Goal: Task Accomplishment & Management: Use online tool/utility

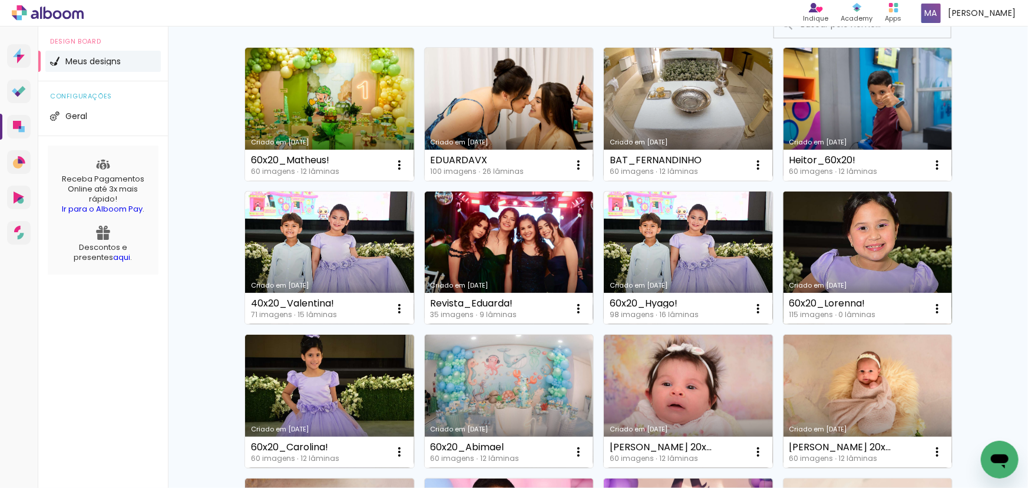
scroll to position [107, 0]
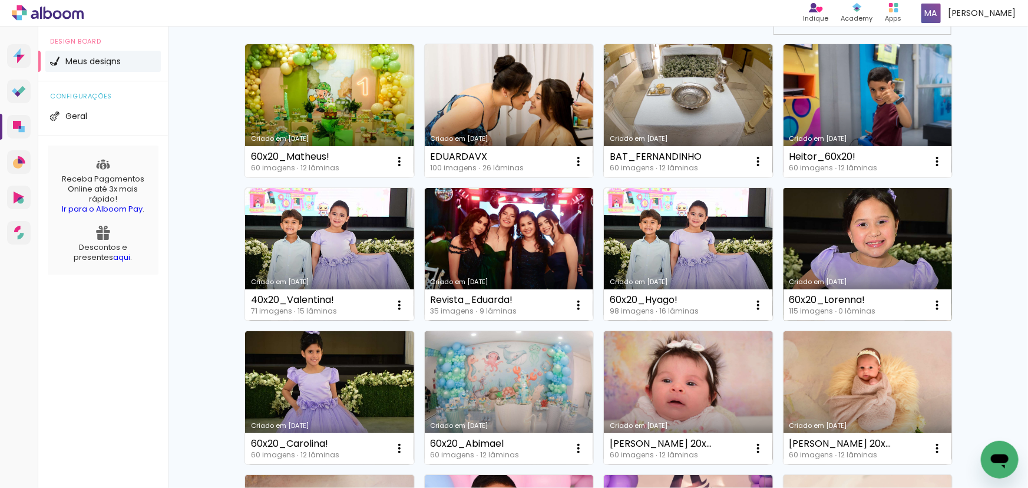
click at [814, 271] on link "Criado em 03/09/25" at bounding box center [868, 254] width 169 height 133
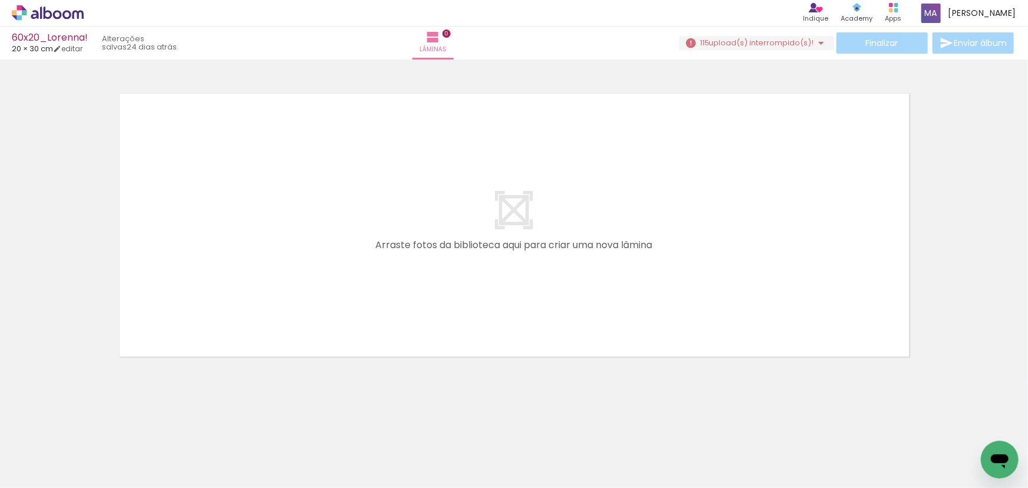
scroll to position [0, 6662]
click at [816, 41] on iron-icon at bounding box center [821, 43] width 14 height 14
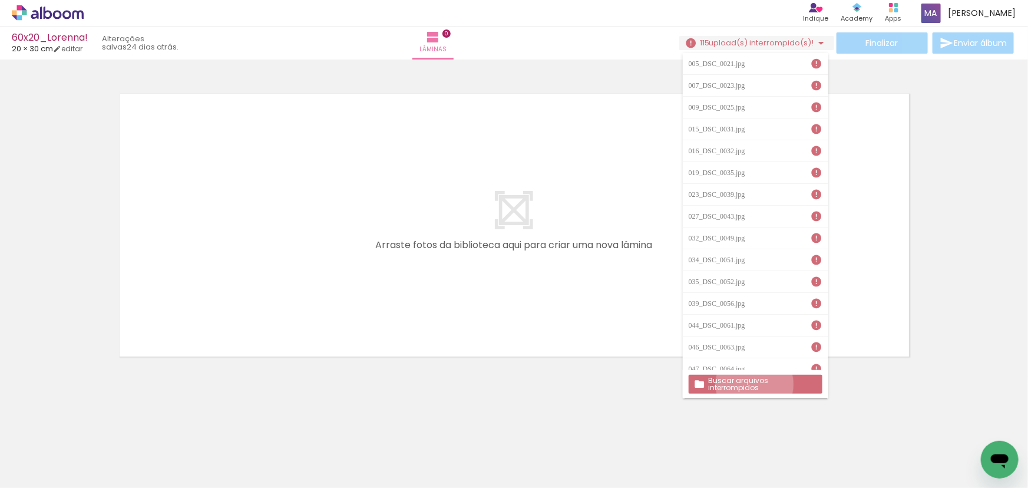
click at [0, 0] on slot "Buscar arquivos interrompidos" at bounding box center [0, 0] width 0 height 0
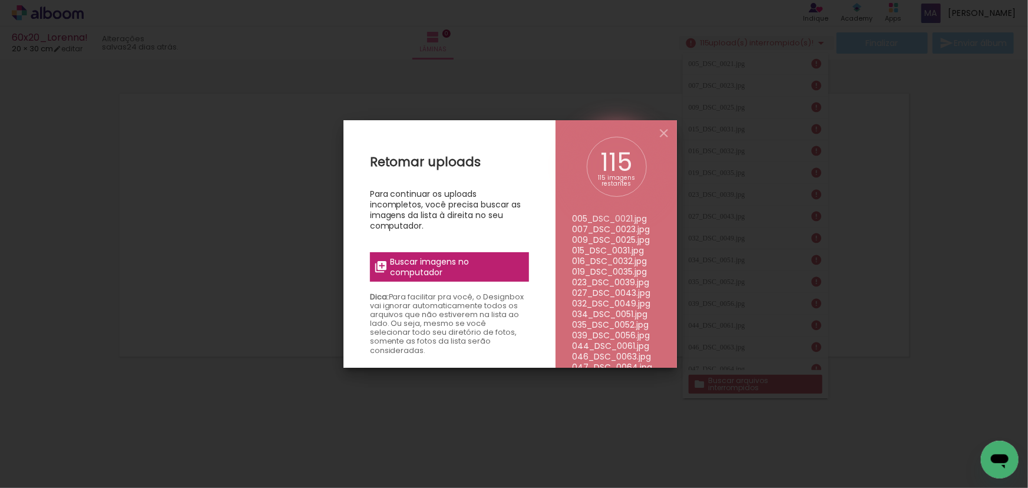
click at [454, 266] on span "Buscar imagens no computador" at bounding box center [455, 266] width 131 height 21
click at [0, 0] on input "file" at bounding box center [0, 0] width 0 height 0
click at [665, 135] on iron-icon at bounding box center [664, 133] width 14 height 14
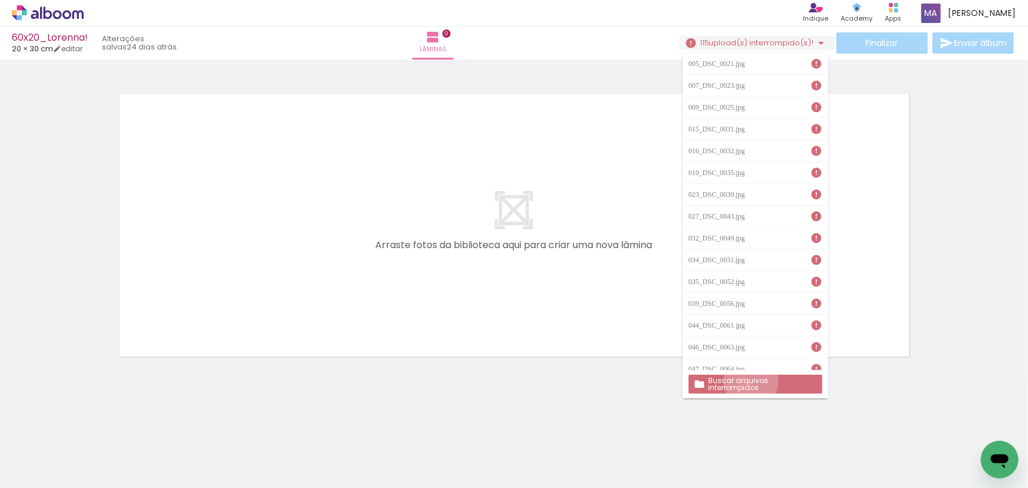
click at [0, 0] on slot "Buscar arquivos interrompidos" at bounding box center [0, 0] width 0 height 0
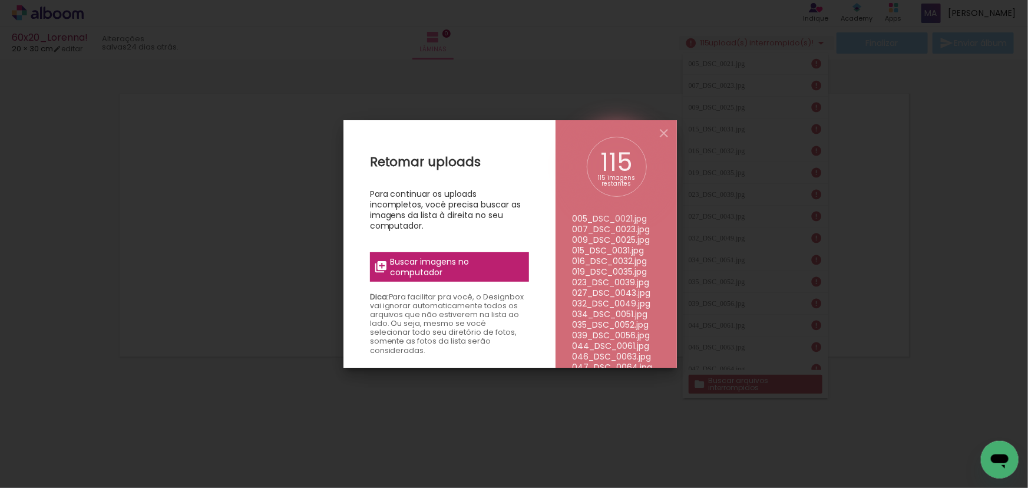
click at [413, 266] on span "Buscar imagens no computador" at bounding box center [455, 266] width 131 height 21
click at [0, 0] on input "file" at bounding box center [0, 0] width 0 height 0
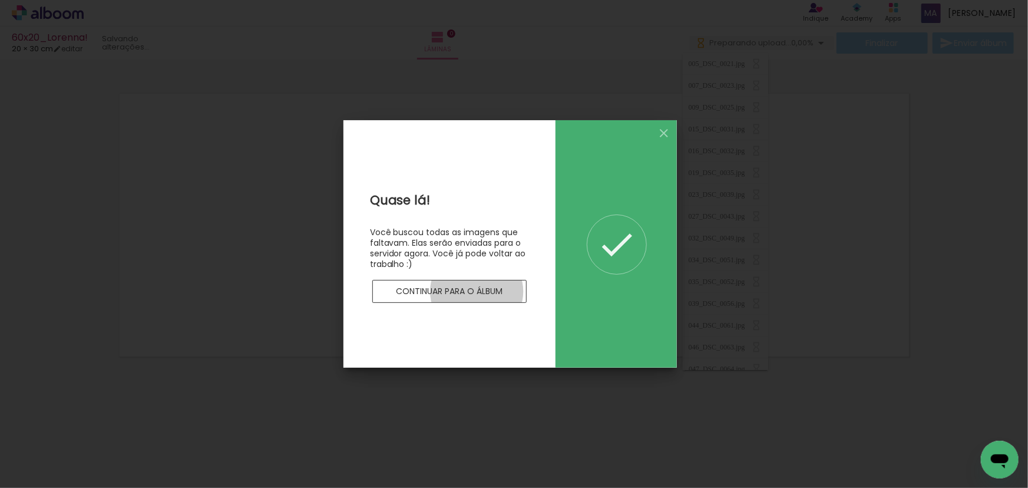
click at [0, 0] on slot "Continuar para o álbum" at bounding box center [0, 0] width 0 height 0
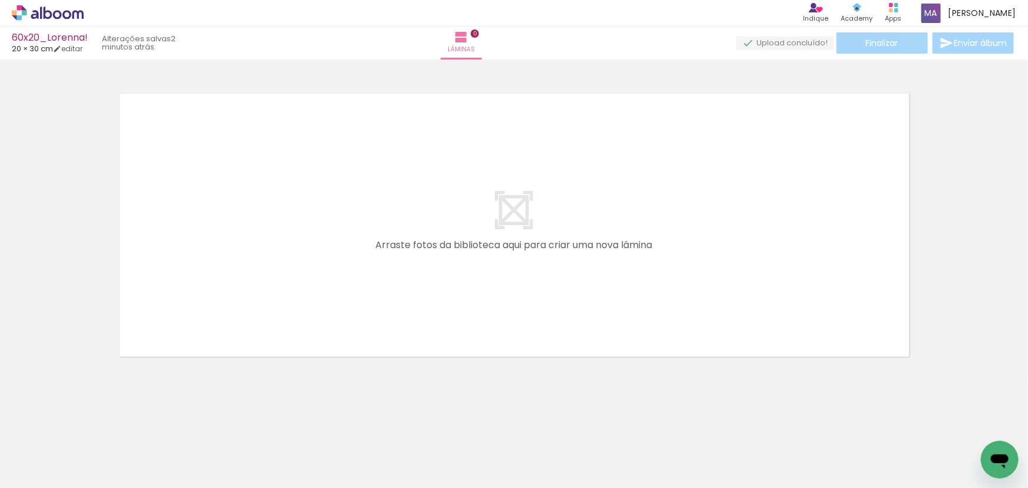
scroll to position [0, 2021]
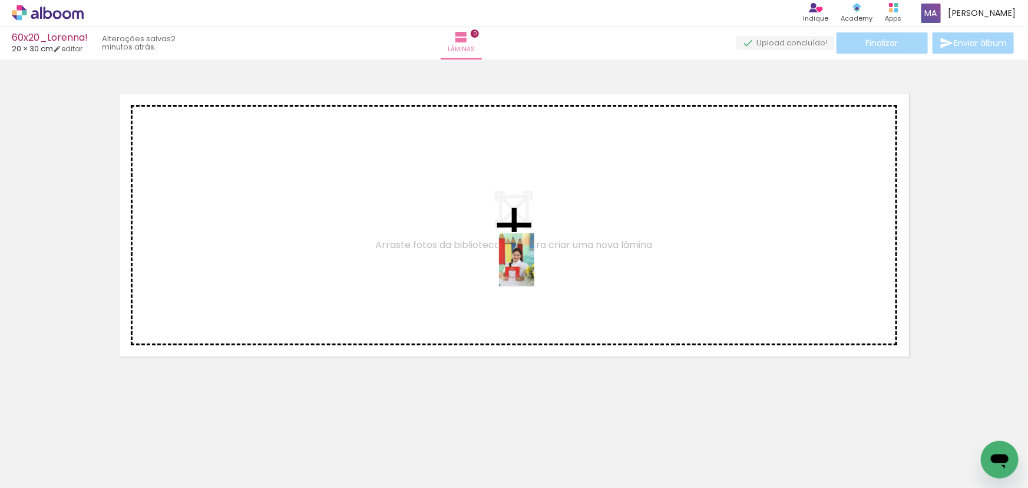
drag, startPoint x: 536, startPoint y: 446, endPoint x: 535, endPoint y: 268, distance: 178.6
click at [535, 268] on quentale-workspace at bounding box center [514, 244] width 1028 height 488
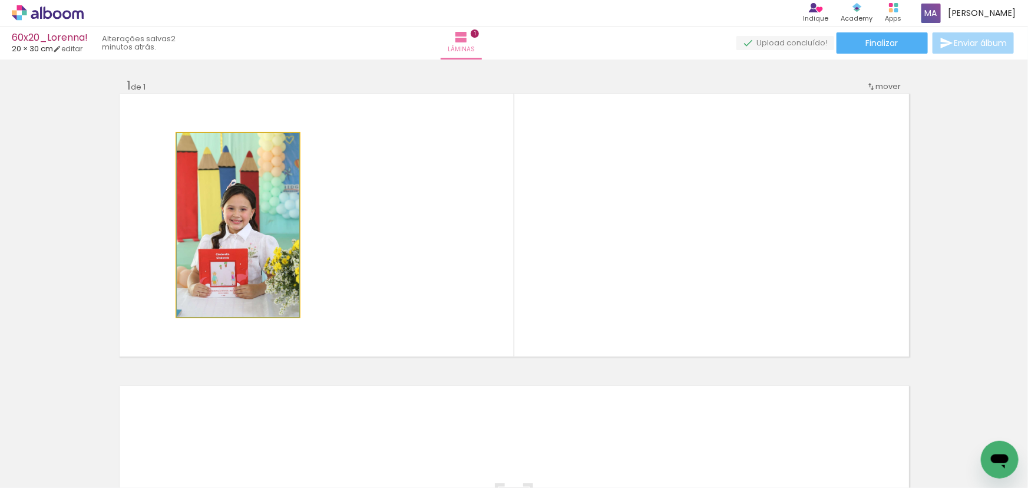
drag, startPoint x: 233, startPoint y: 242, endPoint x: 236, endPoint y: 235, distance: 7.4
click at [233, 242] on quentale-photo at bounding box center [238, 225] width 123 height 184
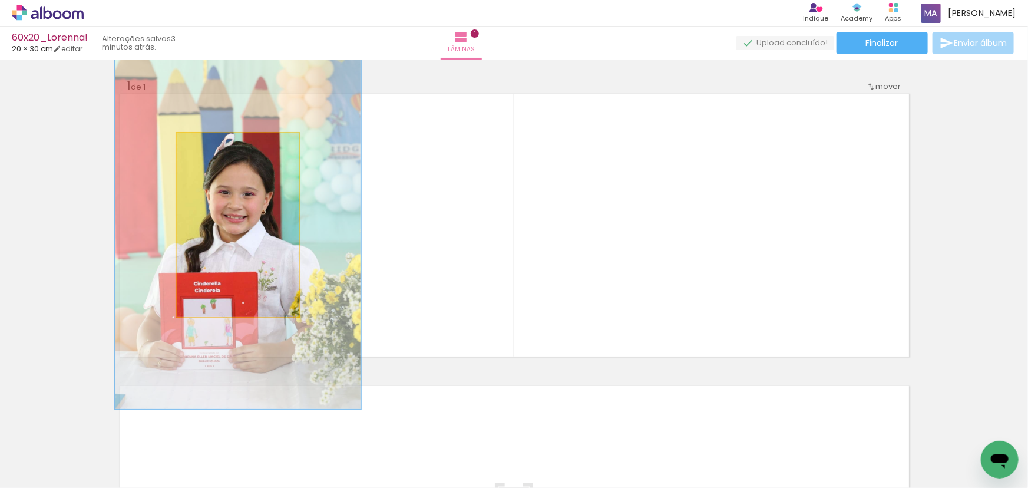
drag, startPoint x: 209, startPoint y: 147, endPoint x: 265, endPoint y: 156, distance: 56.2
type paper-slider "200"
click at [264, 156] on quentale-photo at bounding box center [238, 225] width 123 height 184
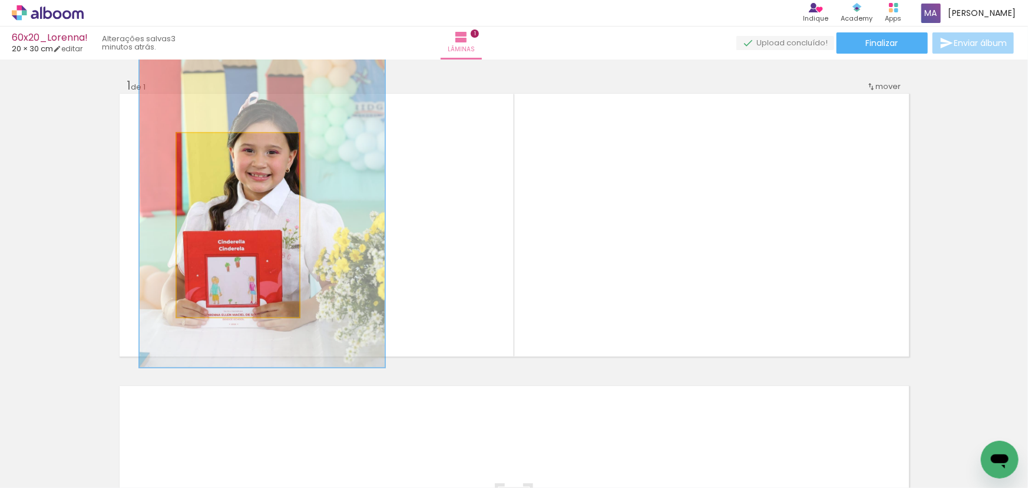
drag, startPoint x: 242, startPoint y: 252, endPoint x: 268, endPoint y: 207, distance: 52.0
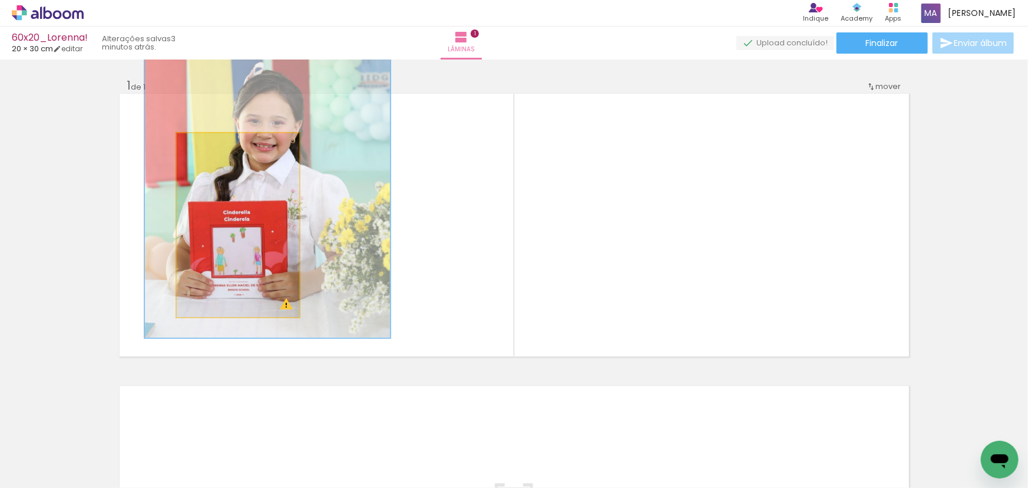
drag, startPoint x: 245, startPoint y: 273, endPoint x: 249, endPoint y: 248, distance: 25.1
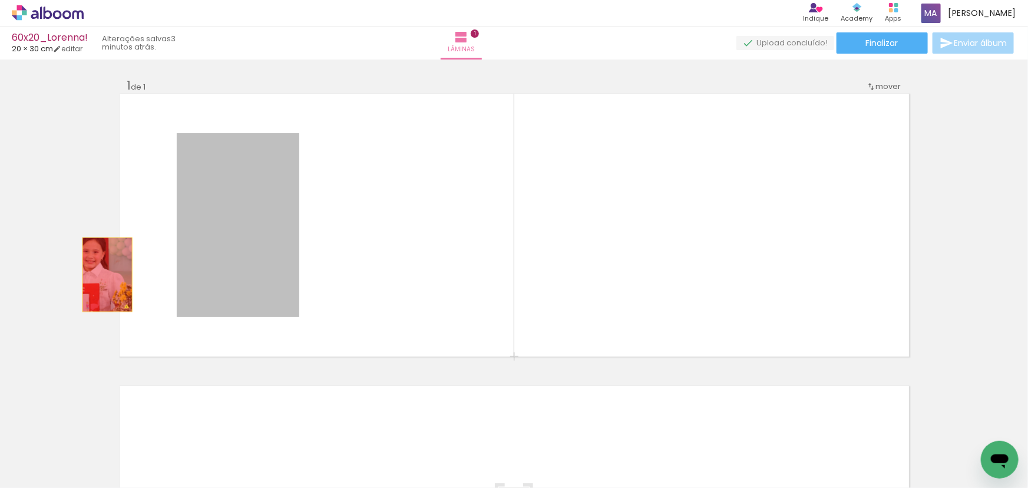
drag, startPoint x: 243, startPoint y: 203, endPoint x: 103, endPoint y: 275, distance: 157.1
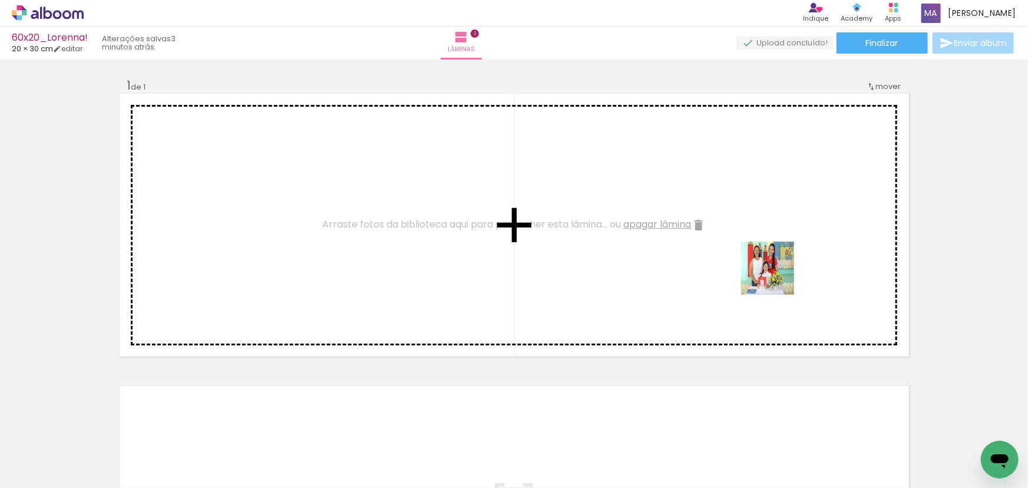
drag, startPoint x: 807, startPoint y: 453, endPoint x: 772, endPoint y: 262, distance: 194.2
click at [772, 262] on quentale-workspace at bounding box center [514, 244] width 1028 height 488
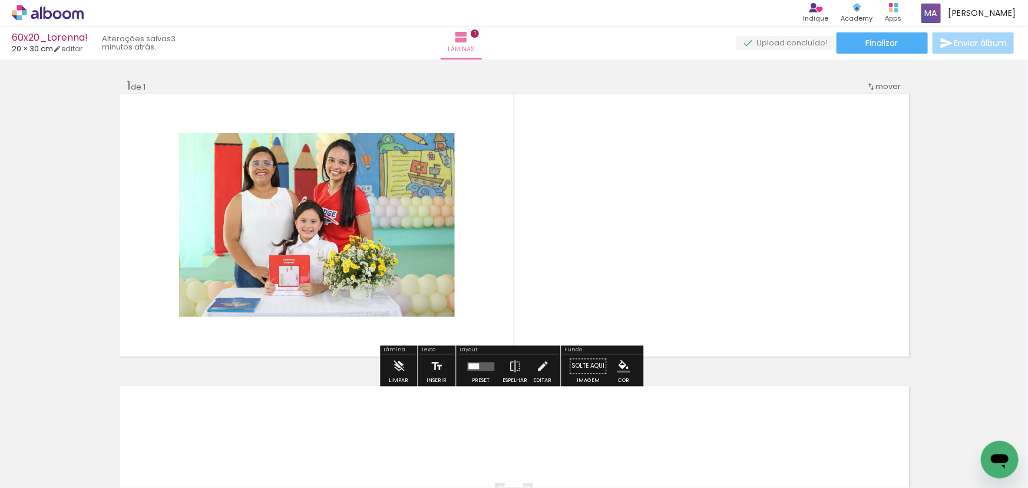
click at [489, 364] on quentale-layouter at bounding box center [480, 366] width 27 height 9
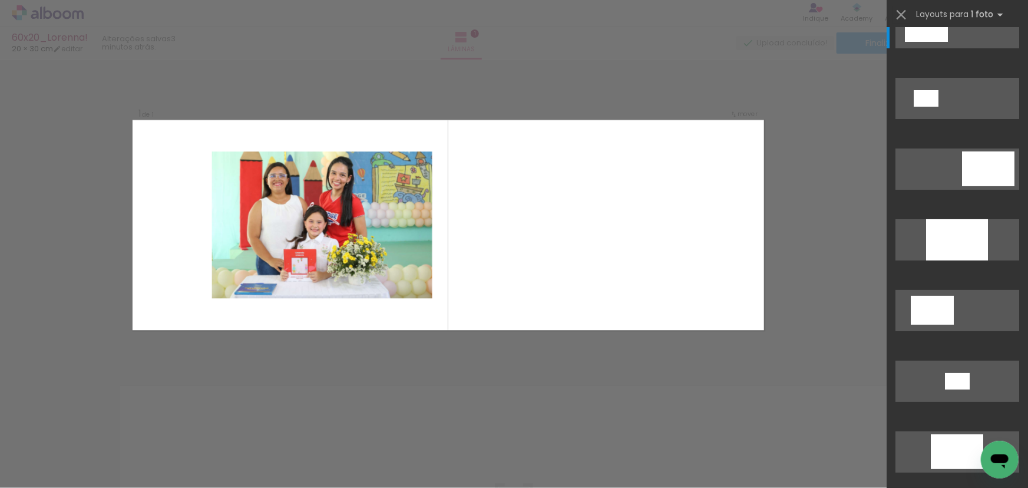
scroll to position [53, 0]
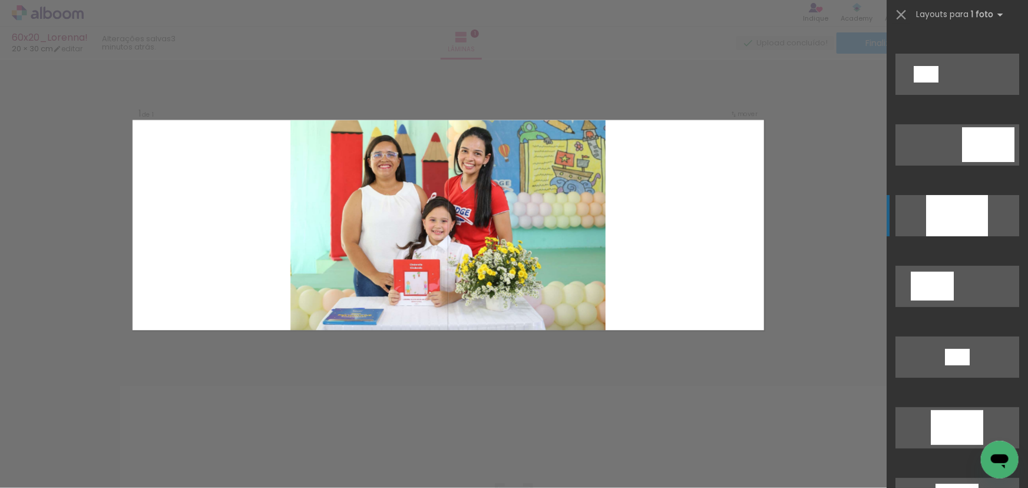
click at [955, 219] on div at bounding box center [957, 215] width 62 height 41
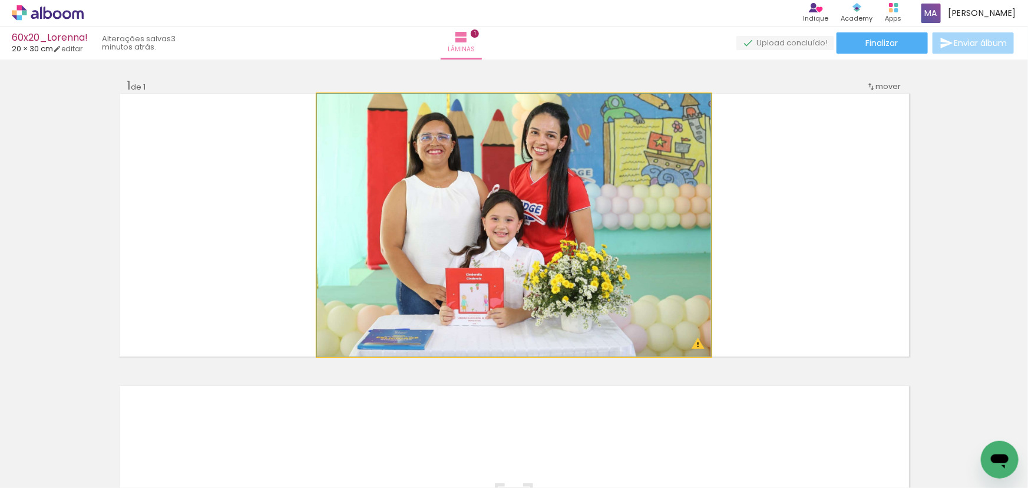
click at [543, 222] on quentale-photo at bounding box center [514, 225] width 394 height 263
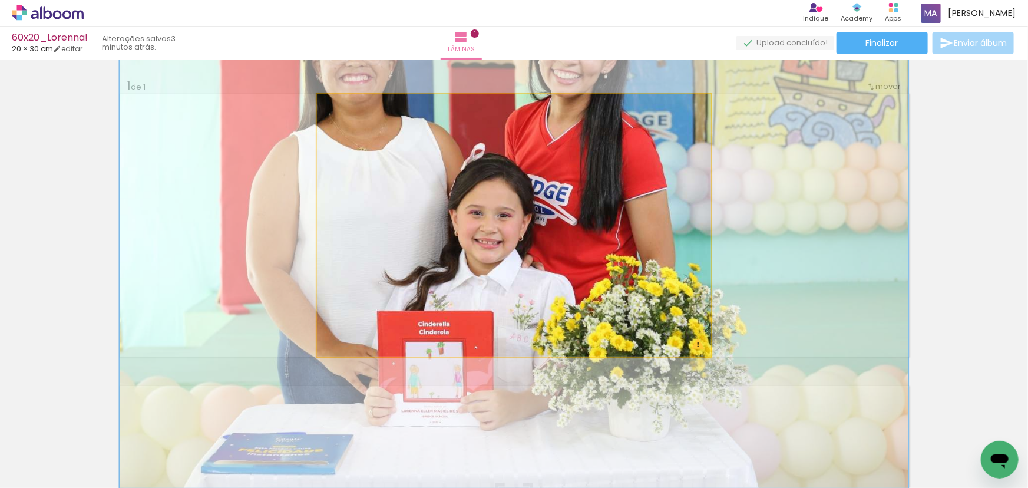
drag, startPoint x: 344, startPoint y: 107, endPoint x: 384, endPoint y: 114, distance: 40.1
type paper-slider "200"
click at [384, 114] on div at bounding box center [386, 106] width 19 height 19
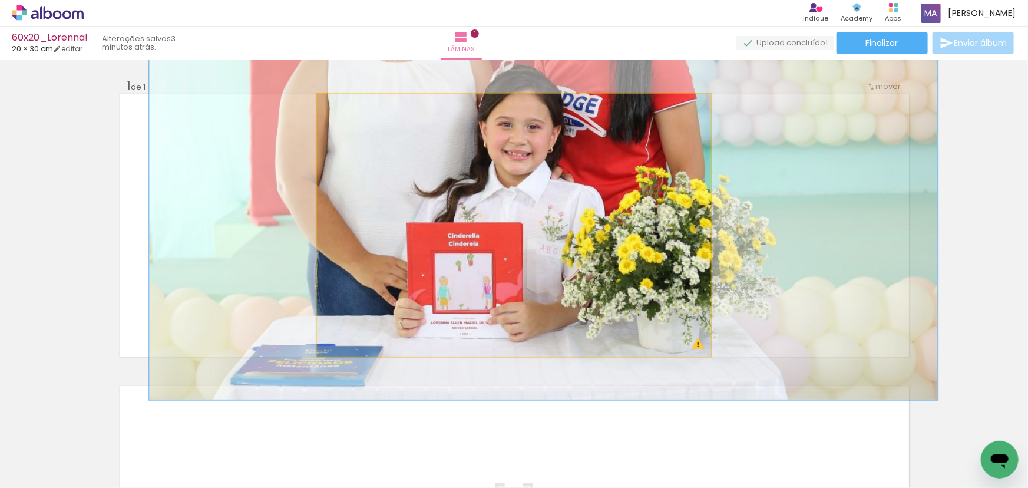
drag, startPoint x: 498, startPoint y: 252, endPoint x: 527, endPoint y: 163, distance: 93.0
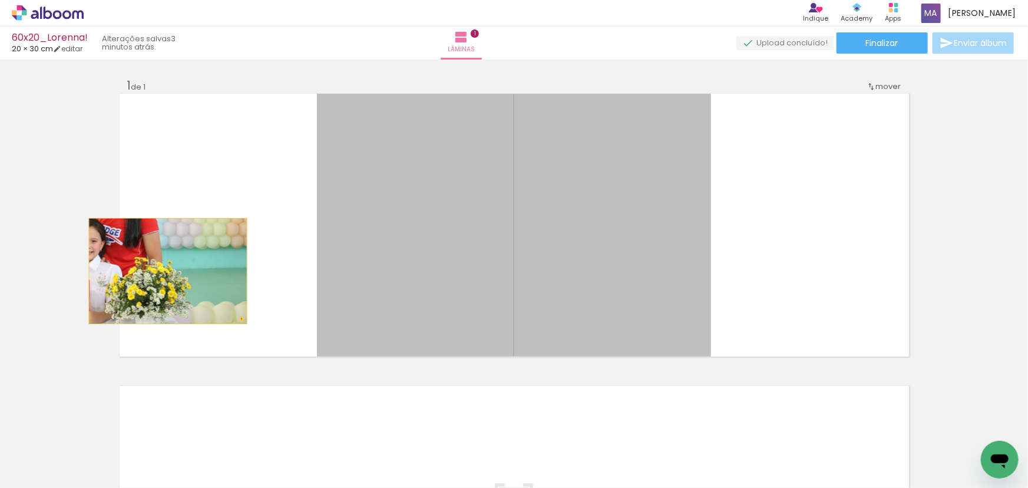
drag, startPoint x: 542, startPoint y: 224, endPoint x: 150, endPoint y: 275, distance: 395.8
click at [150, 275] on quentale-layouter at bounding box center [515, 225] width 790 height 263
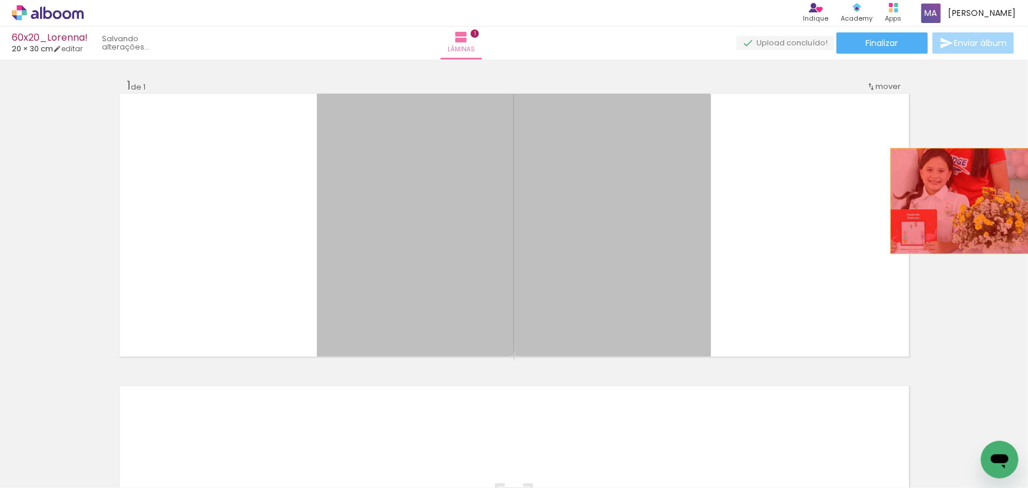
drag, startPoint x: 781, startPoint y: 225, endPoint x: 964, endPoint y: 199, distance: 184.5
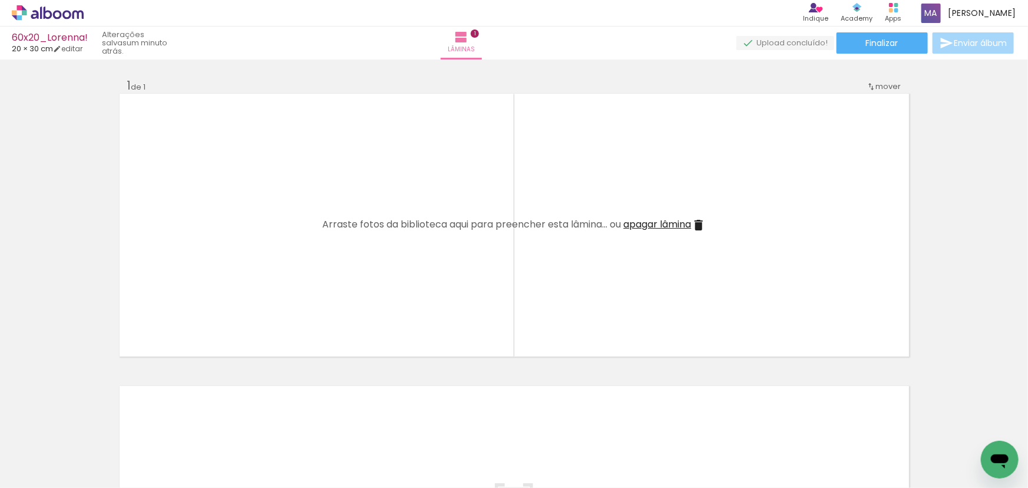
click at [45, 14] on icon at bounding box center [48, 12] width 72 height 15
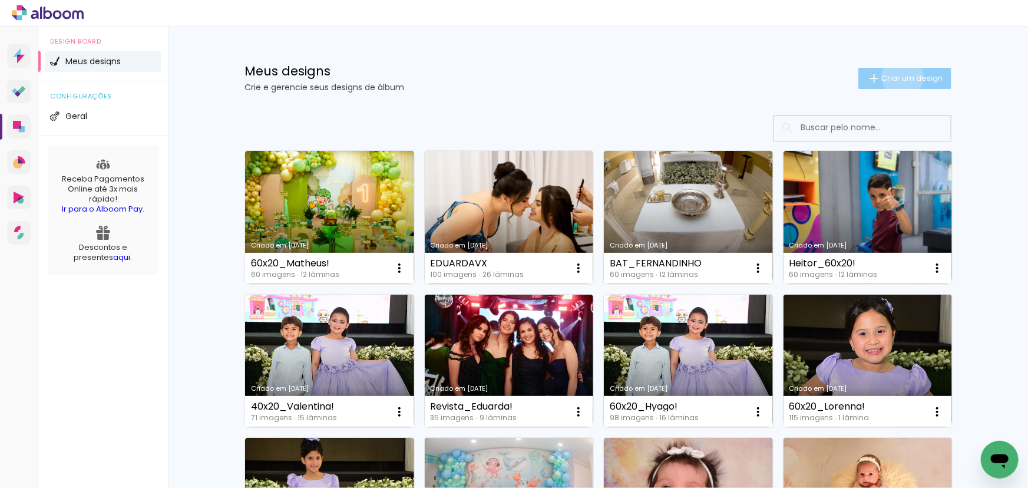
click at [897, 77] on span "Criar um design" at bounding box center [912, 78] width 61 height 8
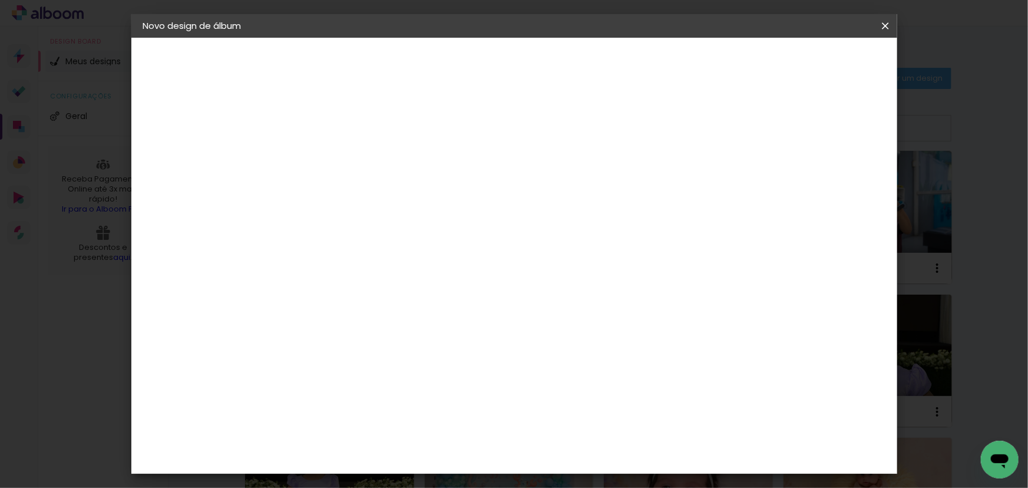
click at [336, 152] on input at bounding box center [336, 158] width 0 height 18
type input "40x20_Natali"
type paper-input "40x20_Natali"
click at [0, 0] on slot "Avançar" at bounding box center [0, 0] width 0 height 0
click at [0, 0] on slot "Tamanho Livre" at bounding box center [0, 0] width 0 height 0
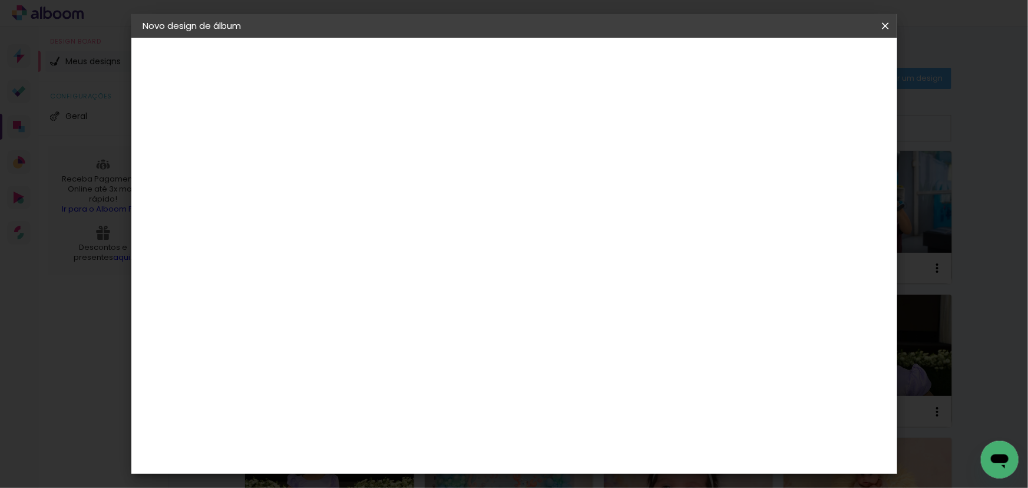
click at [0, 0] on slot "Avançar" at bounding box center [0, 0] width 0 height 0
drag, startPoint x: 305, startPoint y: 335, endPoint x: 293, endPoint y: 337, distance: 11.9
click at [293, 337] on input "30" at bounding box center [298, 335] width 31 height 18
type input "20"
type paper-input "20"
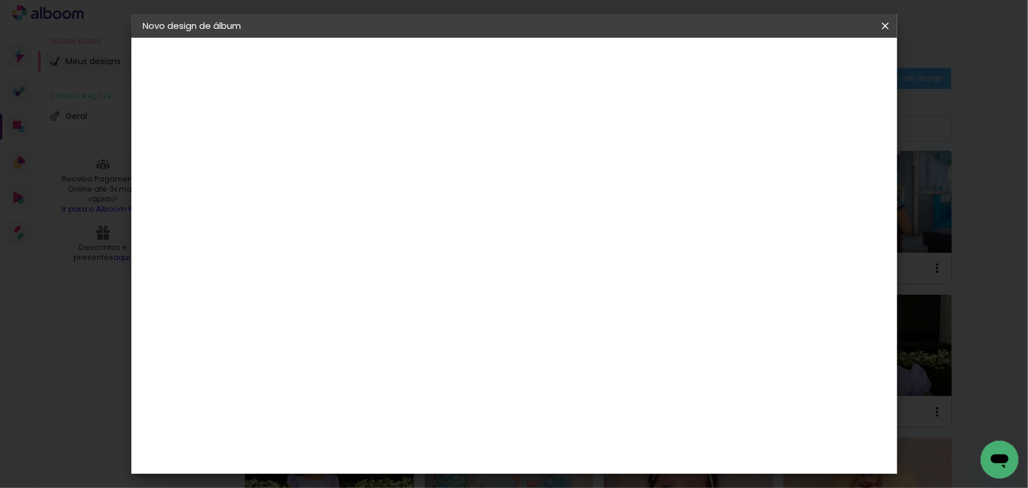
click at [586, 414] on input "60" at bounding box center [580, 415] width 31 height 18
type input "40"
type paper-input "40"
type input "4"
type paper-input "4"
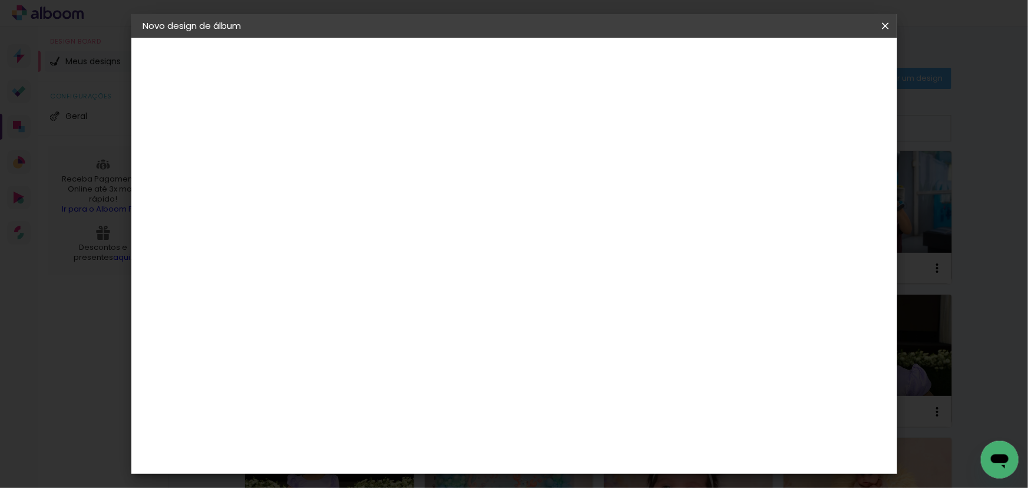
click at [829, 180] on input "4" at bounding box center [823, 178] width 21 height 18
type input "3"
type paper-input "3"
click at [829, 180] on input "3" at bounding box center [823, 178] width 21 height 18
type input "2"
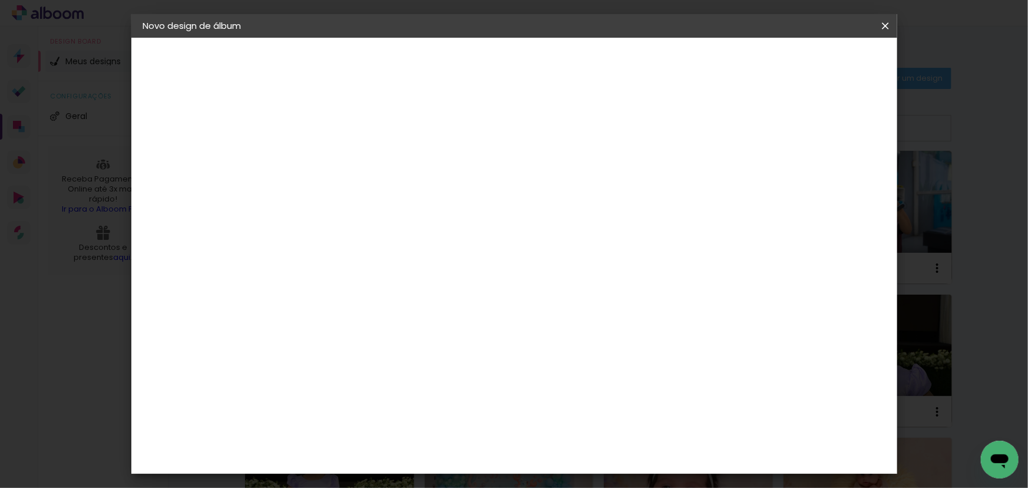
type paper-input "2"
click at [830, 183] on input "2" at bounding box center [826, 178] width 21 height 18
type input "1"
type paper-input "1"
click at [834, 183] on input "1" at bounding box center [828, 178] width 21 height 18
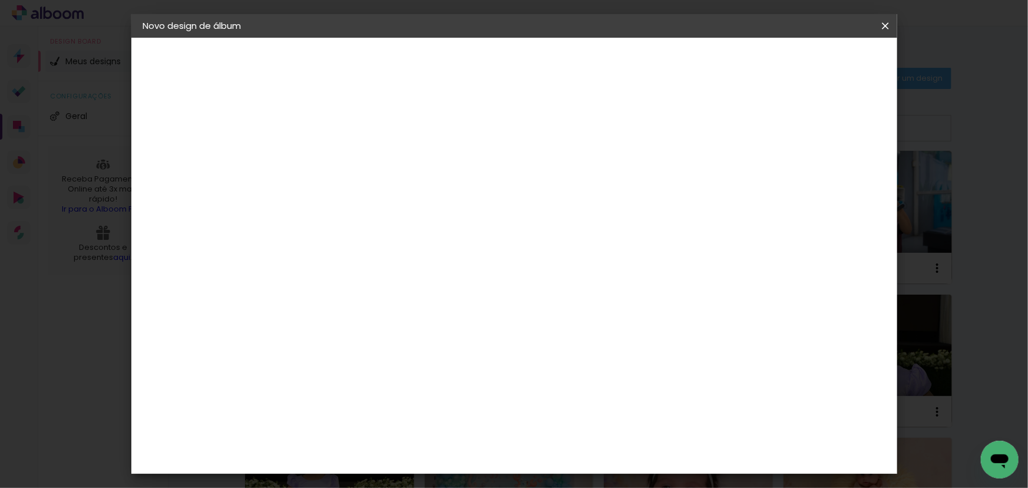
type input "0"
click at [836, 183] on input "0" at bounding box center [833, 178] width 21 height 18
click at [813, 61] on span "Iniciar design" at bounding box center [786, 62] width 54 height 8
